Goal: Task Accomplishment & Management: Complete application form

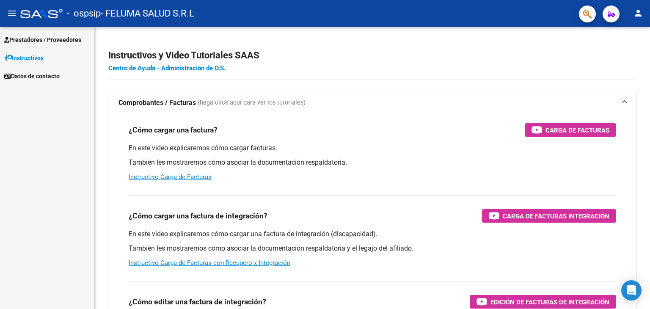
click at [26, 39] on span "Prestadores / Proveedores" at bounding box center [42, 39] width 77 height 9
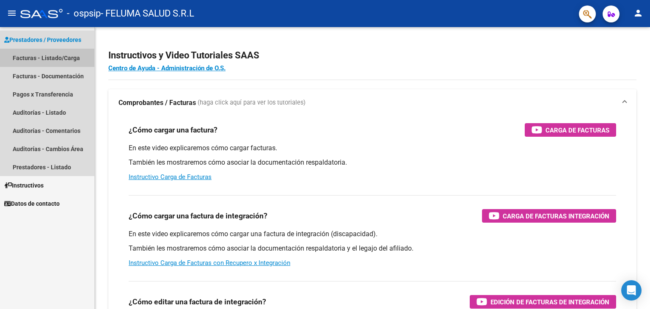
click at [31, 61] on link "Facturas - Listado/Carga" at bounding box center [47, 58] width 94 height 18
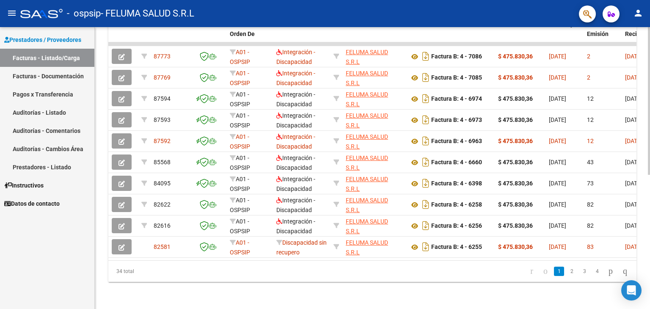
scroll to position [256, 0]
click at [650, 309] on html "menu - ospsip - FELUMA SALUD S.R.L person Prestadores / Proveedores Facturas - …" at bounding box center [325, 154] width 650 height 309
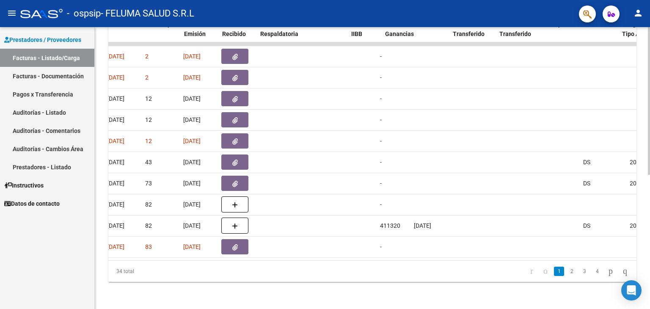
scroll to position [0, 400]
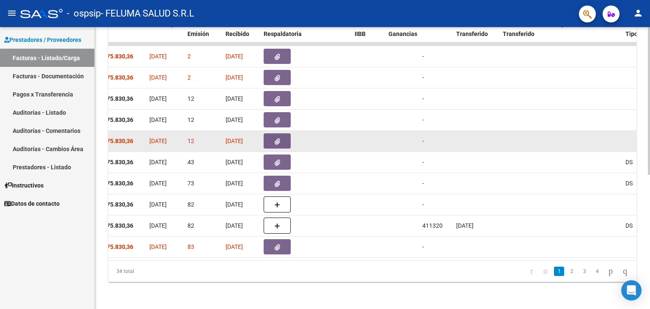
click at [278, 138] on icon "button" at bounding box center [278, 141] width 6 height 6
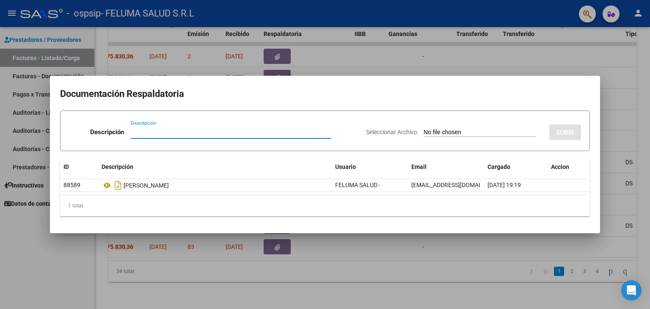
click at [69, 249] on div at bounding box center [325, 154] width 650 height 309
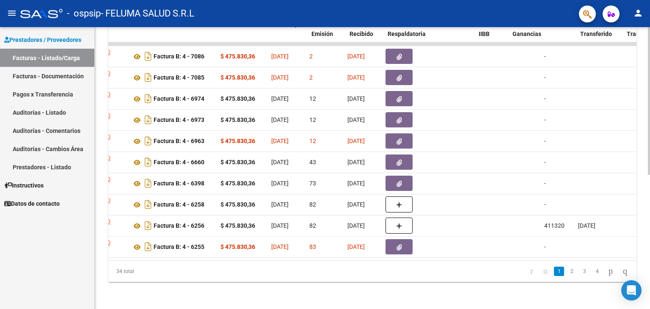
scroll to position [0, 276]
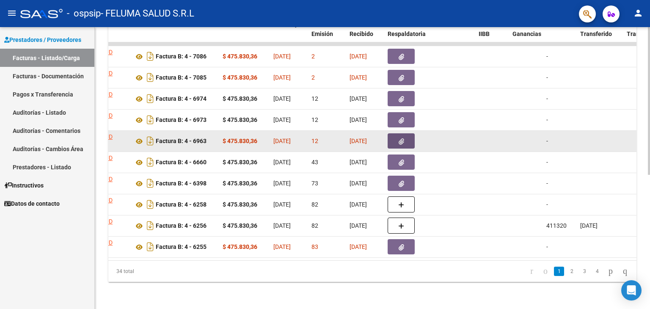
click at [396, 133] on button "button" at bounding box center [401, 140] width 27 height 15
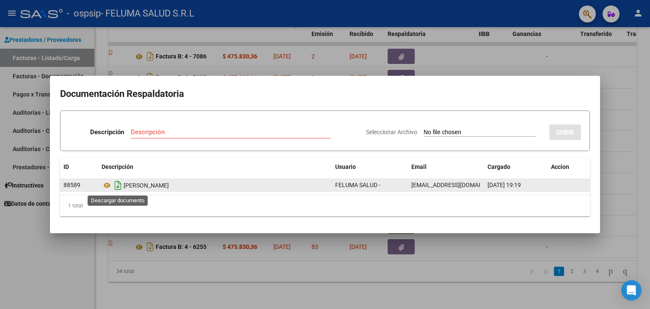
click at [117, 186] on icon "Descargar documento" at bounding box center [118, 186] width 11 height 14
click at [153, 242] on div at bounding box center [325, 154] width 650 height 309
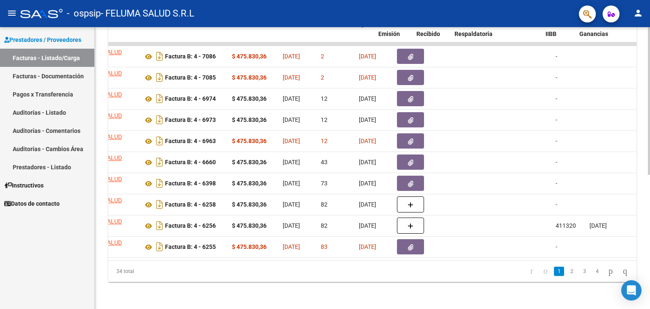
scroll to position [0, 211]
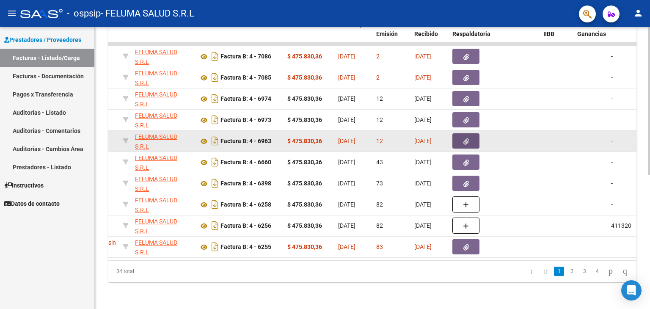
click at [456, 133] on button "button" at bounding box center [466, 140] width 27 height 15
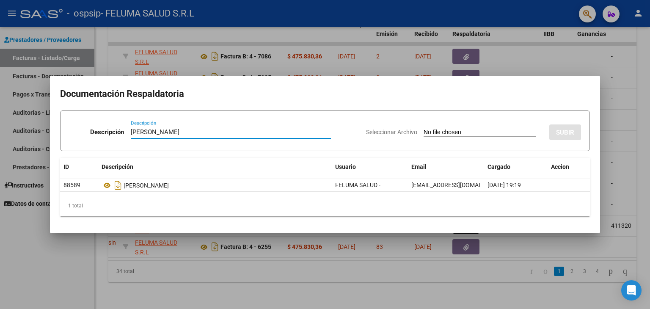
type input "[PERSON_NAME]"
click at [519, 136] on input "Seleccionar Archivo" at bounding box center [480, 133] width 112 height 8
type input "C:\fakepath\[PERSON_NAME].pdf"
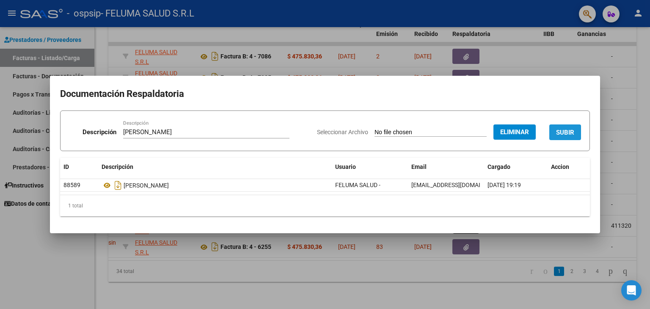
click at [574, 133] on span "SUBIR" at bounding box center [565, 133] width 18 height 8
